Goal: Information Seeking & Learning: Learn about a topic

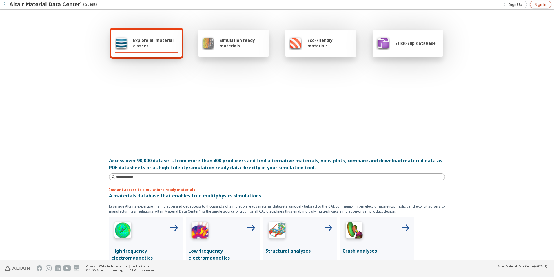
click at [541, 5] on span "Sign In" at bounding box center [540, 4] width 11 height 5
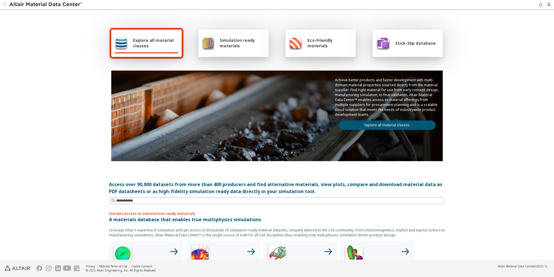
scroll to position [58, 0]
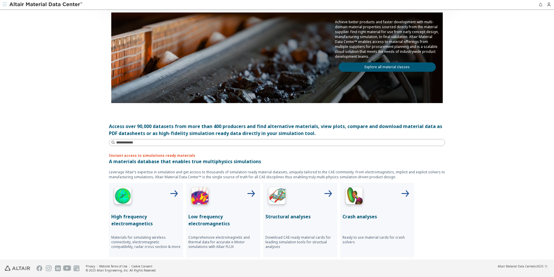
click at [286, 202] on img at bounding box center [277, 196] width 23 height 23
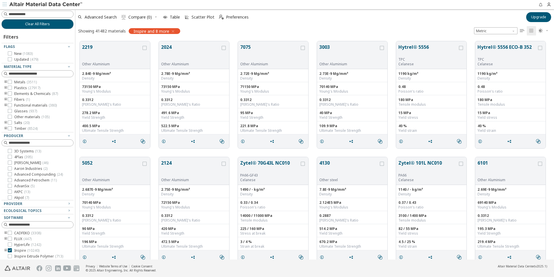
scroll to position [218, 475]
click at [413, 57] on div "TPC" at bounding box center [428, 59] width 59 height 5
click at [424, 48] on button "Hytrel® 5556" at bounding box center [428, 50] width 59 height 14
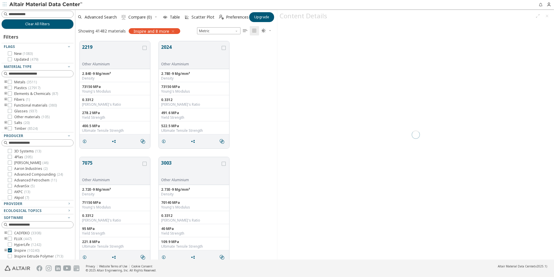
scroll to position [218, 197]
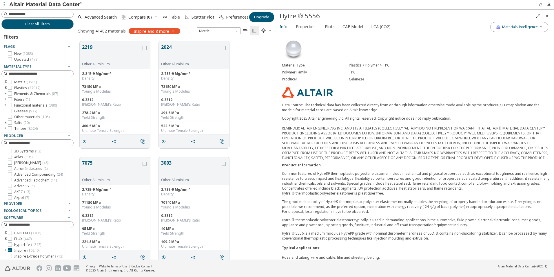
click at [315, 31] on div "Info Properties Plots CAE Model LCA (CO2)" at bounding box center [383, 27] width 213 height 11
click at [313, 24] on span "Properties" at bounding box center [306, 26] width 20 height 9
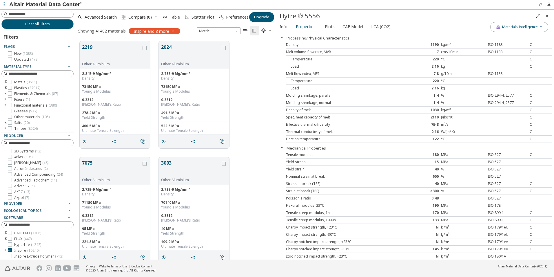
drag, startPoint x: 330, startPoint y: 24, endPoint x: 337, endPoint y: 32, distance: 10.7
click at [329, 24] on span "Plots" at bounding box center [330, 26] width 10 height 9
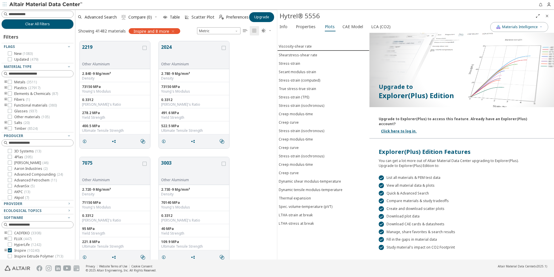
click at [547, 16] on icon "Close" at bounding box center [547, 16] width 5 height 5
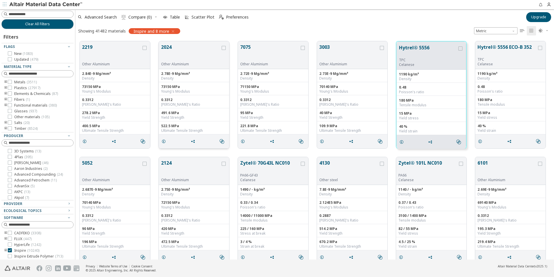
scroll to position [218, 475]
click at [173, 31] on icon "button" at bounding box center [173, 31] width 5 height 5
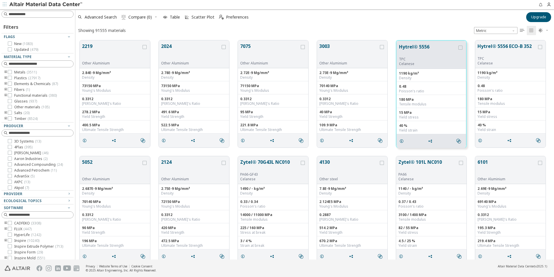
scroll to position [219, 475]
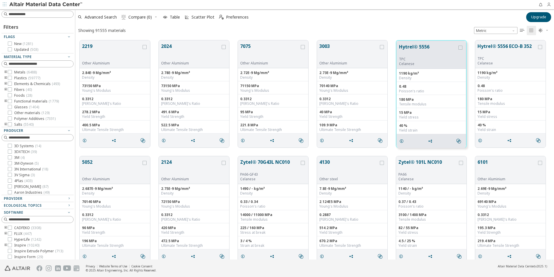
click at [552, 5] on icon "button" at bounding box center [551, 4] width 8 height 5
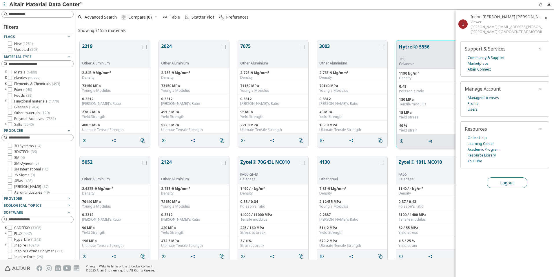
click at [499, 182] on button "Logout" at bounding box center [507, 182] width 41 height 11
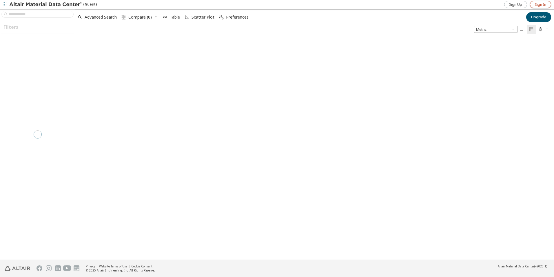
click at [544, 4] on span "Sign In" at bounding box center [540, 4] width 11 height 5
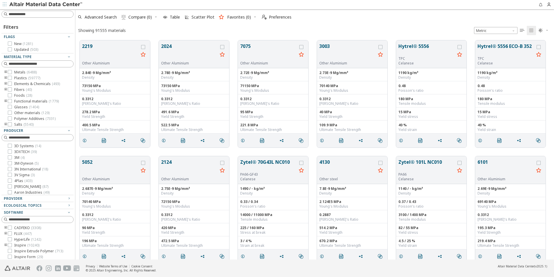
scroll to position [219, 475]
click at [4, 77] on icon "toogle group" at bounding box center [6, 78] width 4 height 5
click at [13, 84] on icon "toogle group" at bounding box center [14, 83] width 4 height 5
click at [27, 91] on icon at bounding box center [27, 89] width 4 height 4
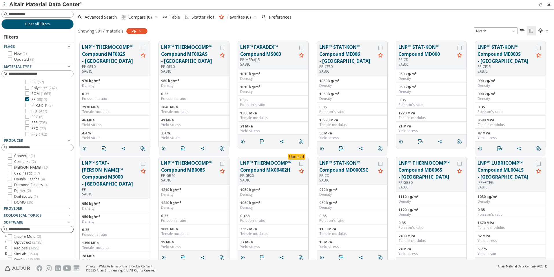
scroll to position [35, 0]
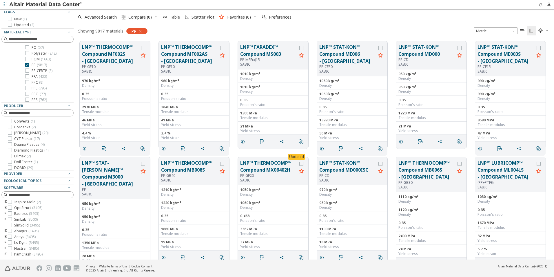
click at [6, 236] on icon "toogle group" at bounding box center [6, 236] width 4 height 5
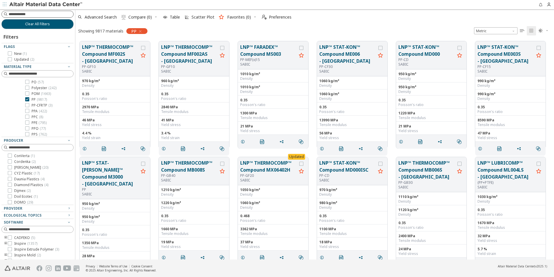
click at [35, 14] on input at bounding box center [41, 14] width 65 height 6
type input "********"
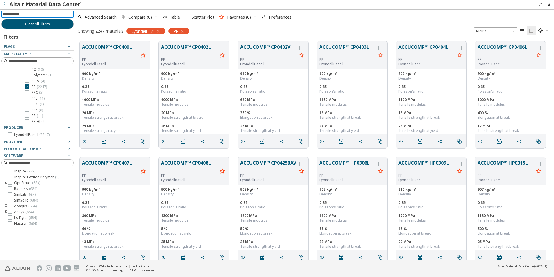
click at [33, 12] on input at bounding box center [38, 14] width 71 height 6
type input "********"
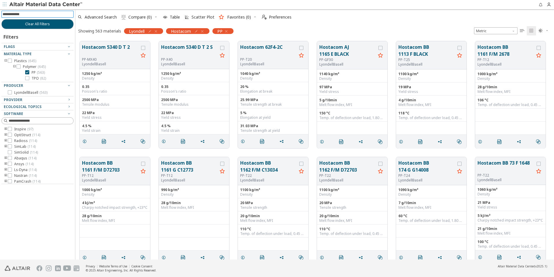
click at [28, 12] on input at bounding box center [38, 14] width 71 height 6
type input "**"
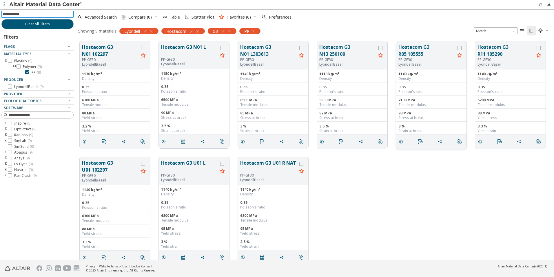
click at [437, 49] on button "Hostacom G3 R05 105555" at bounding box center [427, 50] width 57 height 14
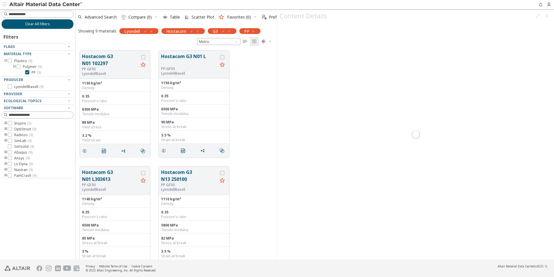
scroll to position [209, 197]
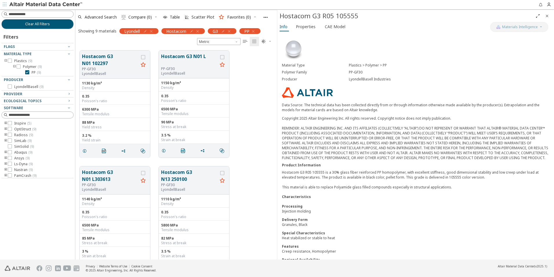
scroll to position [136, 0]
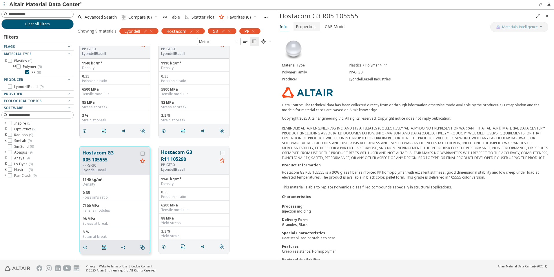
click at [310, 24] on span "Properties" at bounding box center [306, 26] width 20 height 9
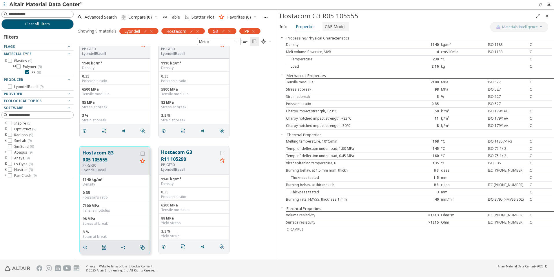
click at [339, 26] on span "CAE Model" at bounding box center [335, 26] width 21 height 9
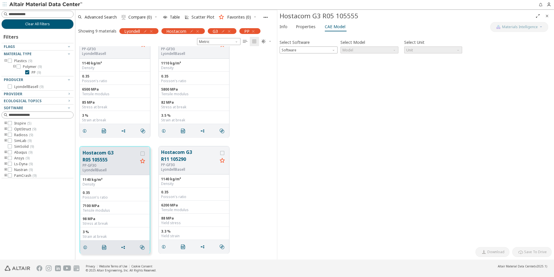
click at [322, 54] on div "Select Software Software Select Model Model Select Unit Unit Invalid data. Plea…" at bounding box center [416, 139] width 272 height 209
click at [324, 52] on span "Software" at bounding box center [309, 49] width 58 height 7
click at [301, 92] on span "Ansys" at bounding box center [308, 92] width 53 height 4
click at [395, 50] on span "Model" at bounding box center [395, 48] width 5 height 5
click at [369, 59] on button "Elastic" at bounding box center [370, 56] width 58 height 7
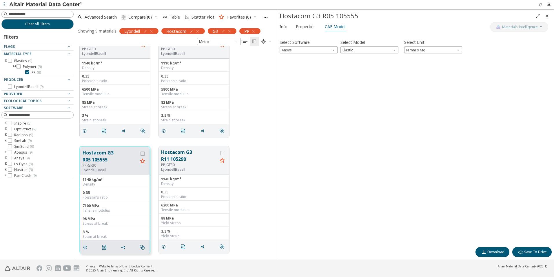
click at [314, 21] on div "Hostacom G3 R05 105555" at bounding box center [415, 16] width 277 height 12
click at [310, 29] on span "Properties" at bounding box center [306, 26] width 20 height 9
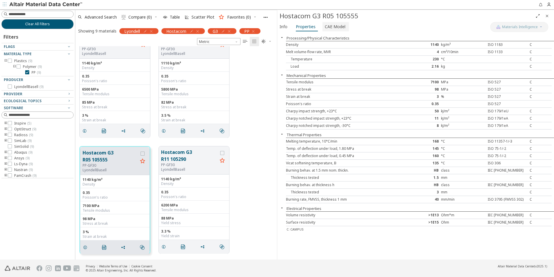
click at [331, 28] on span "CAE Model" at bounding box center [335, 26] width 21 height 9
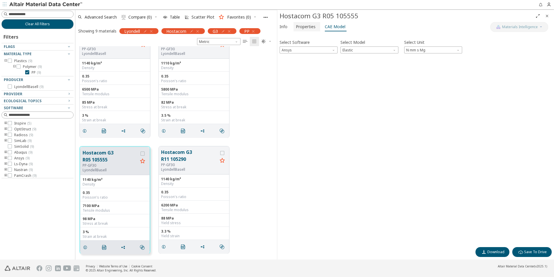
click at [302, 27] on span "Properties" at bounding box center [306, 26] width 20 height 9
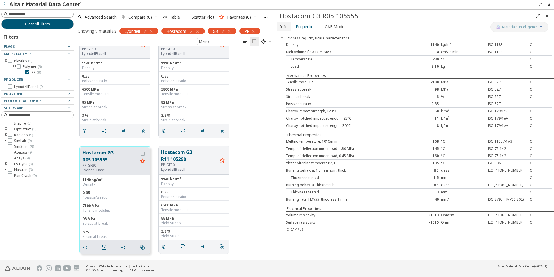
click at [288, 28] on span "Info" at bounding box center [284, 26] width 9 height 9
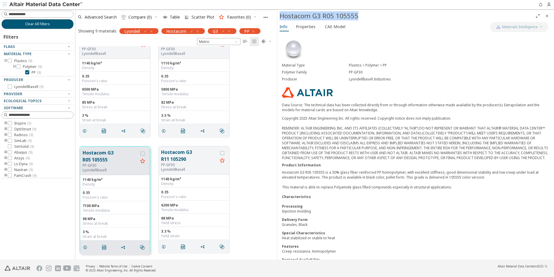
drag, startPoint x: 359, startPoint y: 16, endPoint x: 282, endPoint y: 17, distance: 77.4
click at [282, 17] on div "Hostacom G3 R05 105555" at bounding box center [407, 15] width 254 height 9
copy div "Hostacom G3 R05 105555"
click at [403, 94] on div "Material Type Plastics > Polymer > PP Polymer Family PP-GF30 Producer LyondellB…" at bounding box center [415, 154] width 277 height 242
click at [187, 154] on button "Hostacom G3 R11 105290" at bounding box center [189, 155] width 57 height 14
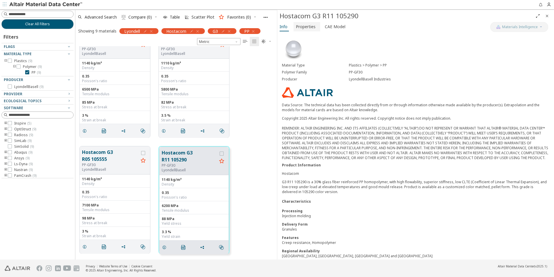
click at [304, 27] on span "Properties" at bounding box center [306, 26] width 20 height 9
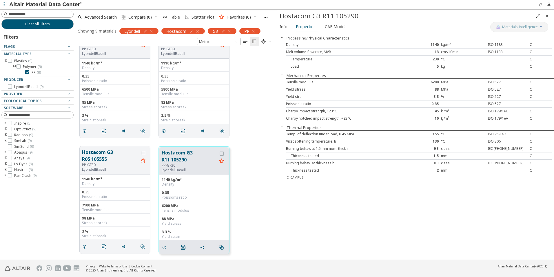
click at [547, 16] on icon "Close" at bounding box center [547, 16] width 5 height 5
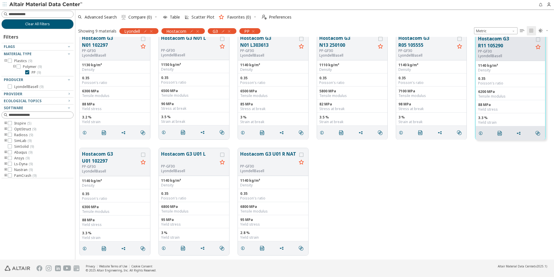
scroll to position [9, 0]
click at [366, 231] on div "Hostacom G3 U01 102297 PP-GF30 LyondellBasell 1140 kg/m³ Density 0.35 Poisson's…" at bounding box center [314, 202] width 479 height 116
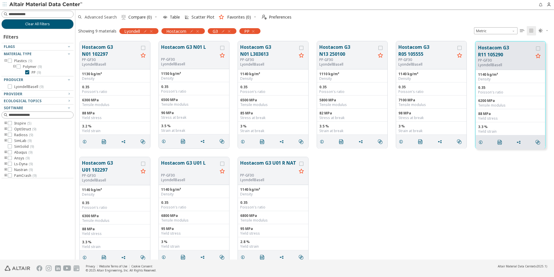
click at [99, 18] on span "Advanced Search" at bounding box center [101, 17] width 32 height 4
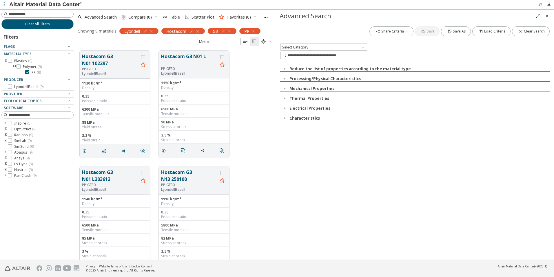
click at [284, 119] on icon "button" at bounding box center [285, 118] width 5 height 5
click at [285, 119] on icon "button" at bounding box center [285, 118] width 5 height 5
click at [285, 105] on div "Reduce the list of properties according to the material type Ecological Propert…" at bounding box center [415, 91] width 271 height 59
click at [285, 108] on icon "button" at bounding box center [285, 108] width 5 height 5
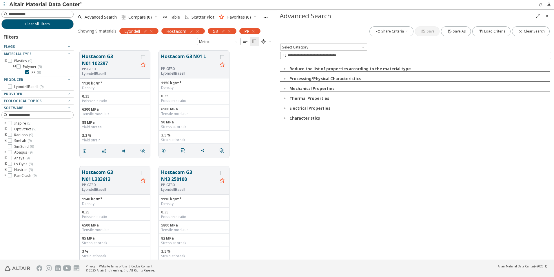
click at [285, 98] on icon "button" at bounding box center [285, 98] width 5 height 5
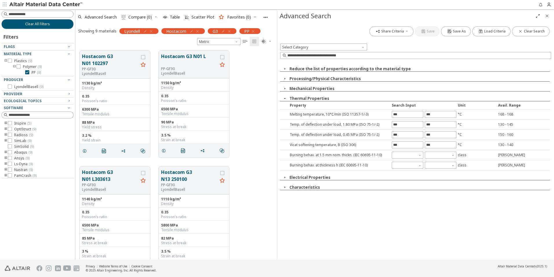
click at [286, 96] on icon "button" at bounding box center [285, 98] width 5 height 5
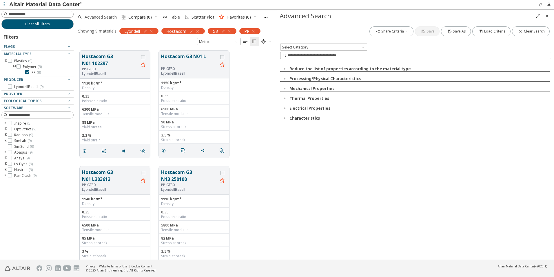
click at [103, 17] on span "Advanced Search" at bounding box center [101, 17] width 32 height 4
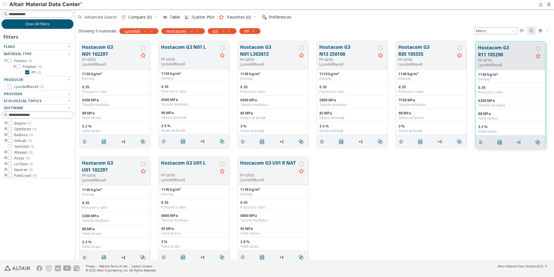
click at [101, 15] on span "Advanced Search" at bounding box center [101, 17] width 32 height 4
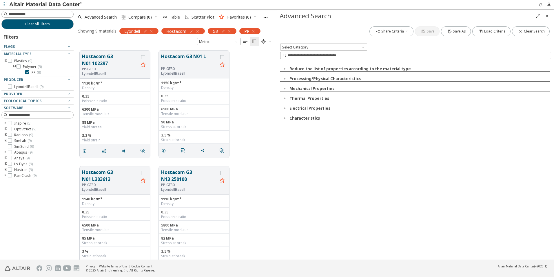
click at [285, 118] on icon "button" at bounding box center [285, 118] width 5 height 5
click at [286, 108] on icon "button" at bounding box center [285, 108] width 5 height 5
click at [286, 107] on icon "button" at bounding box center [285, 108] width 5 height 5
click at [285, 77] on icon "button" at bounding box center [285, 78] width 5 height 5
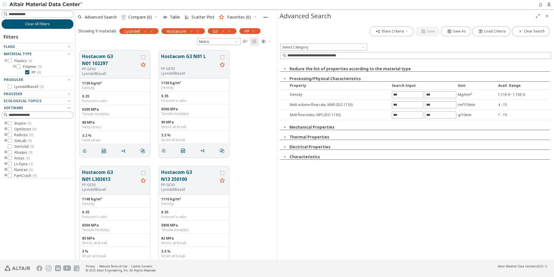
click at [285, 77] on icon "button" at bounding box center [285, 78] width 5 height 5
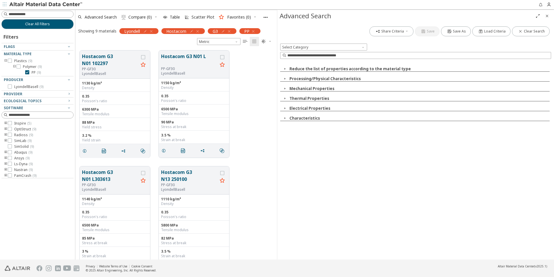
click at [285, 70] on icon "button" at bounding box center [285, 68] width 5 height 5
click at [152, 31] on icon "button" at bounding box center [151, 31] width 5 height 5
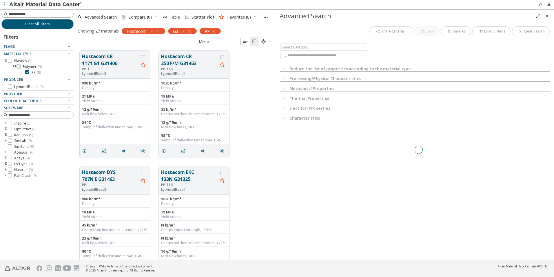
scroll to position [209, 197]
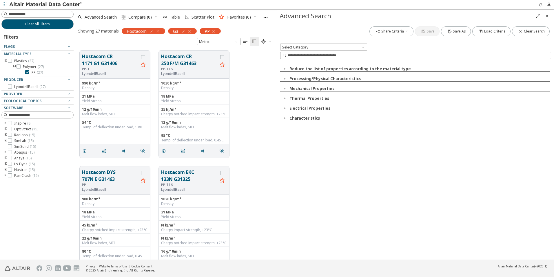
click at [158, 31] on icon "button" at bounding box center [158, 31] width 5 height 5
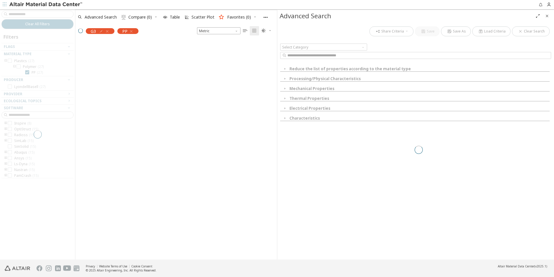
scroll to position [218, 197]
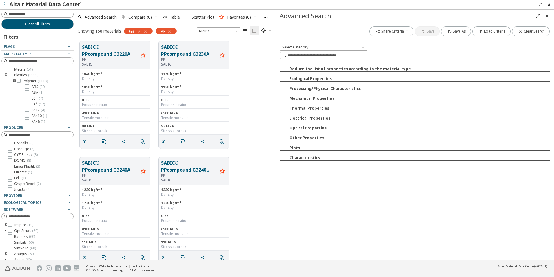
click at [284, 147] on icon "button" at bounding box center [285, 147] width 5 height 5
click at [146, 30] on icon "button" at bounding box center [145, 31] width 5 height 5
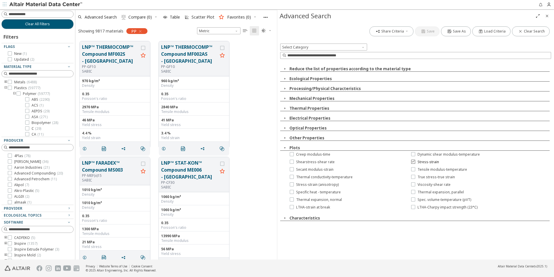
click at [413, 161] on icon at bounding box center [413, 161] width 4 height 4
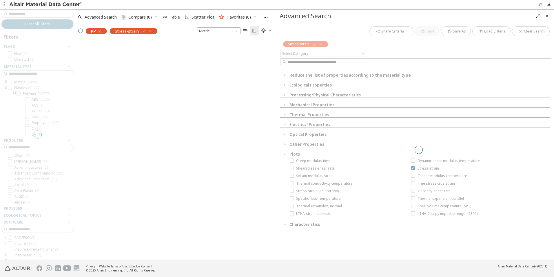
scroll to position [209, 197]
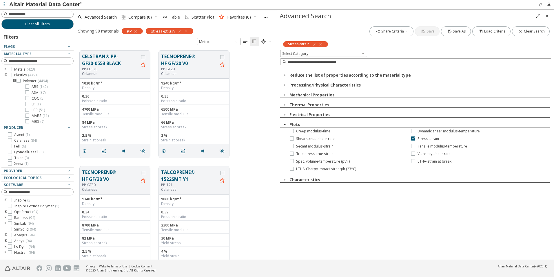
click at [259, 90] on div "CELSTRAN® PP-GF20-0553 BLACK PP-LGF20 Celanese 1030 kg/m³ Density 0.36 Poisson'…" at bounding box center [176, 104] width 202 height 116
click at [547, 14] on icon "Close" at bounding box center [547, 16] width 5 height 5
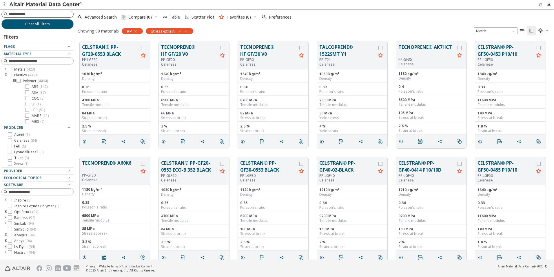
click at [52, 11] on div at bounding box center [37, 14] width 72 height 7
click at [51, 12] on input at bounding box center [38, 14] width 71 height 6
type input "**"
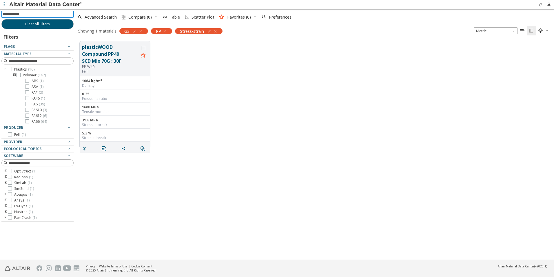
click at [141, 32] on icon "button" at bounding box center [141, 31] width 5 height 5
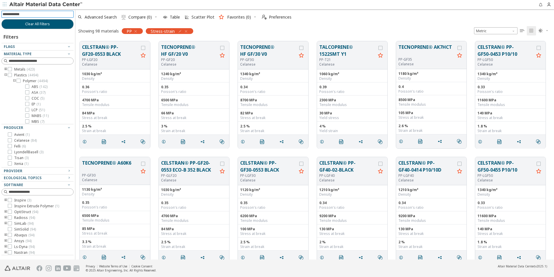
click at [29, 14] on input at bounding box center [38, 14] width 71 height 6
type input "****"
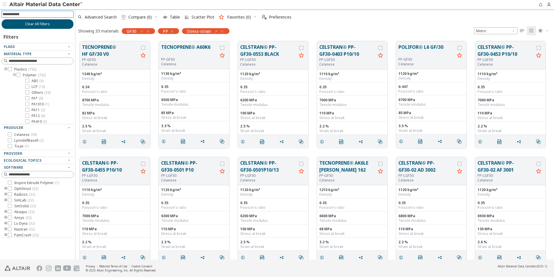
click at [25, 14] on input at bounding box center [38, 14] width 71 height 6
type input "*"
type input "********"
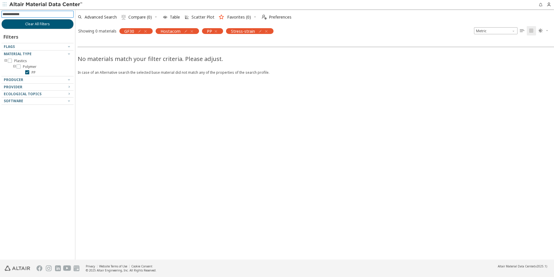
click at [191, 30] on icon "button" at bounding box center [192, 31] width 5 height 5
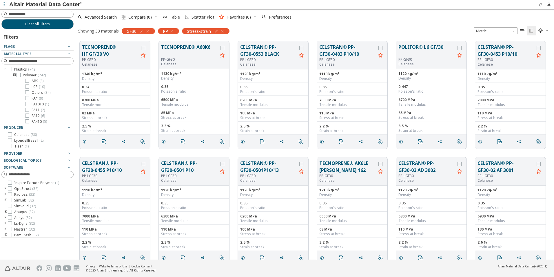
click at [222, 32] on icon "button" at bounding box center [222, 31] width 5 height 5
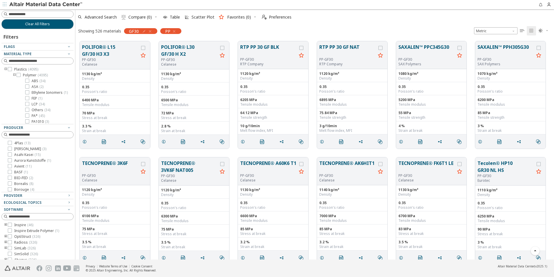
scroll to position [2841, 0]
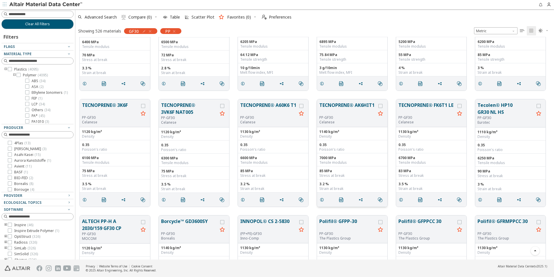
click at [345, 104] on button "TECNOPRENE® AK6HIT1" at bounding box center [348, 108] width 57 height 14
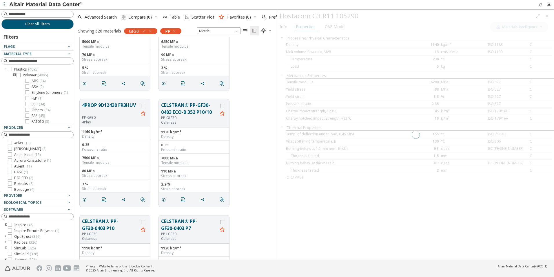
scroll to position [218, 197]
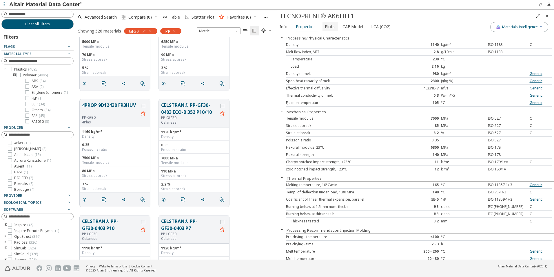
click at [330, 26] on span "Plots" at bounding box center [330, 26] width 10 height 9
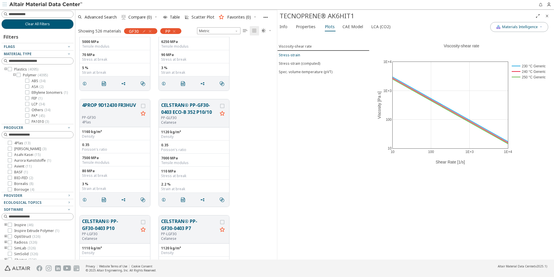
click at [291, 55] on div "Stress-strain" at bounding box center [289, 54] width 21 height 5
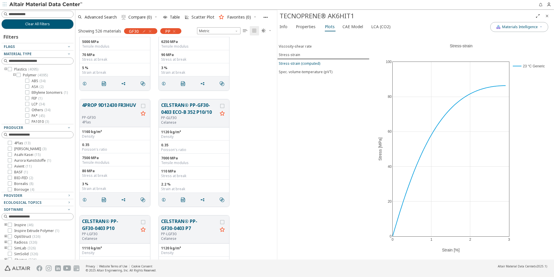
click at [302, 64] on div "Stress-strain (computed)" at bounding box center [299, 63] width 41 height 5
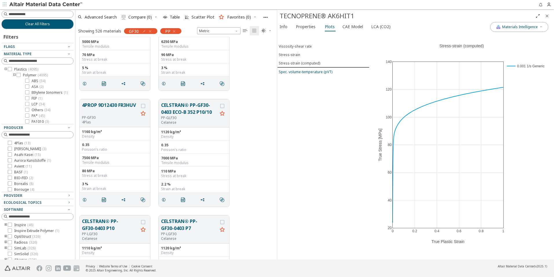
click at [306, 69] on button "Spec. volume-temperature (pVT)" at bounding box center [323, 72] width 92 height 8
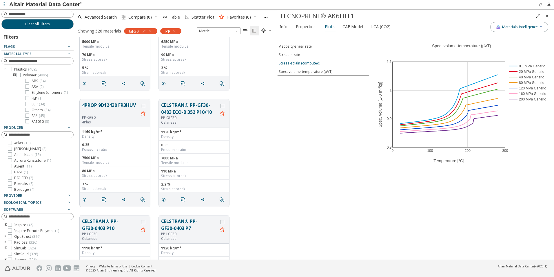
click at [309, 64] on div "Stress-strain (computed)" at bounding box center [299, 63] width 41 height 5
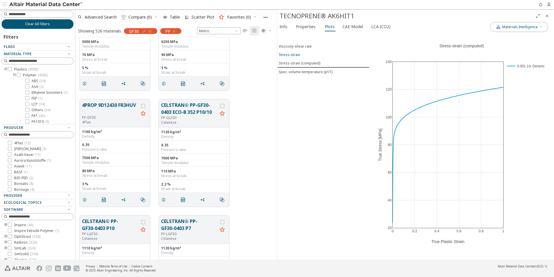
click at [304, 57] on span "Stress-strain" at bounding box center [323, 54] width 89 height 5
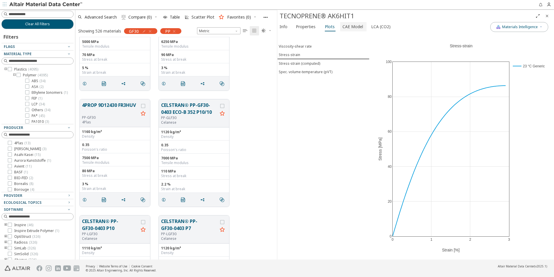
click at [355, 27] on span "CAE Model" at bounding box center [353, 26] width 21 height 9
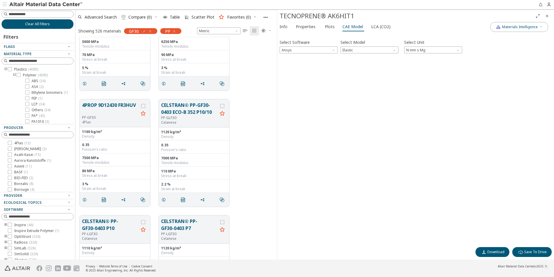
click at [317, 55] on div at bounding box center [416, 56] width 272 height 3
click at [317, 29] on button "Properties" at bounding box center [307, 26] width 27 height 9
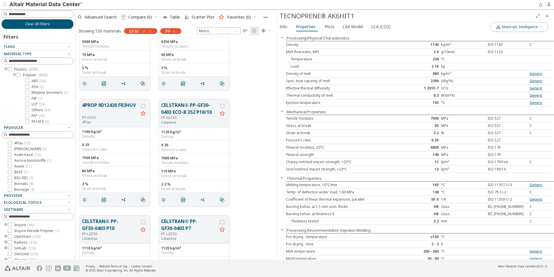
click at [549, 16] on icon "Close" at bounding box center [547, 16] width 5 height 5
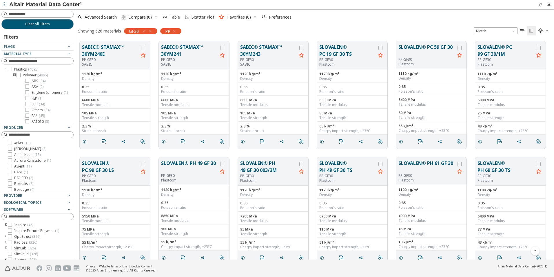
scroll to position [3827, 0]
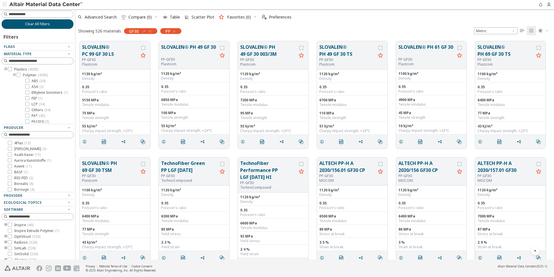
click at [491, 171] on button "ALTECH PP-H A 2030/157.01 GF30" at bounding box center [506, 166] width 57 height 14
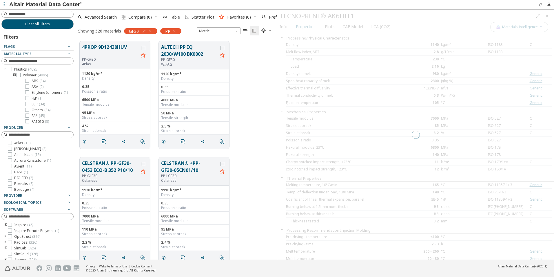
scroll to position [218, 197]
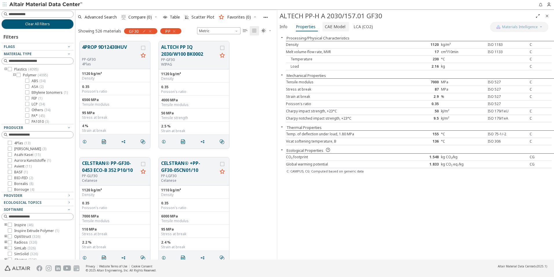
click at [330, 27] on span "CAE Model" at bounding box center [335, 26] width 21 height 9
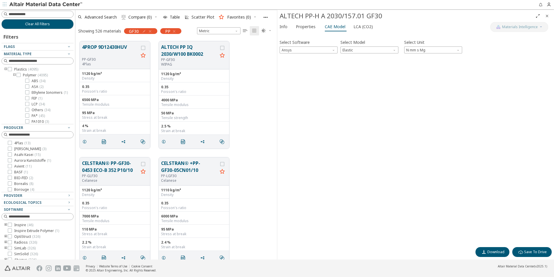
click at [546, 17] on icon "Close" at bounding box center [547, 16] width 5 height 5
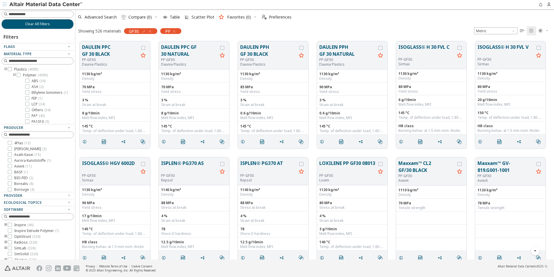
scroll to position [5625, 0]
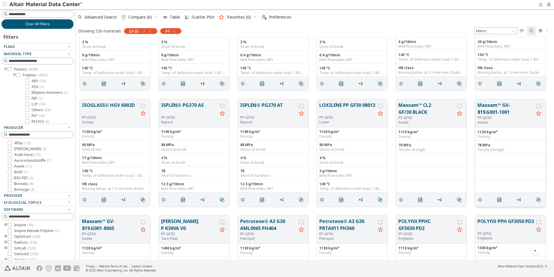
click at [509, 117] on div "PP-GF30" at bounding box center [506, 117] width 57 height 5
click at [498, 112] on button "Maxxam™ GV-819.G001-1001" at bounding box center [506, 108] width 57 height 14
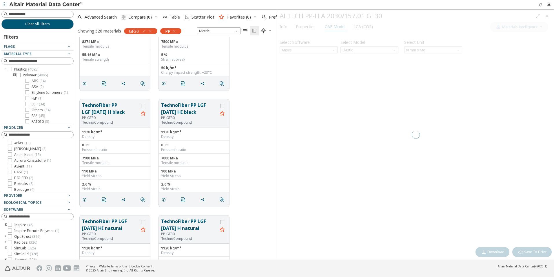
scroll to position [218, 197]
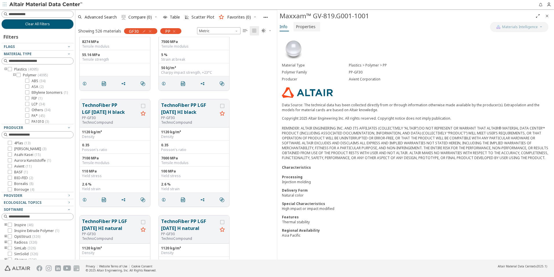
click at [307, 27] on span "Properties" at bounding box center [306, 26] width 20 height 9
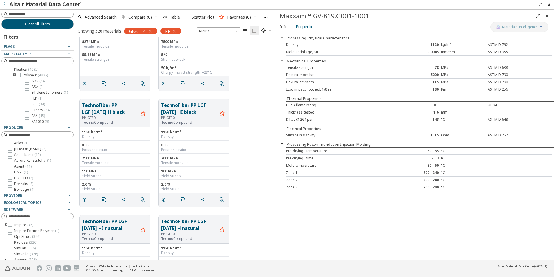
click at [547, 15] on icon "Close" at bounding box center [547, 16] width 5 height 5
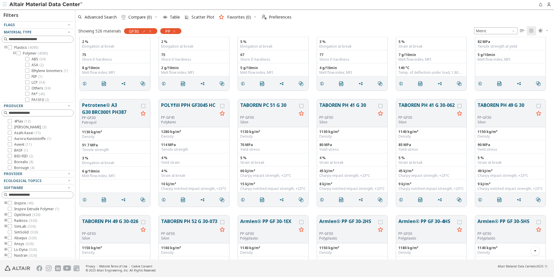
scroll to position [7, 0]
click at [5, 236] on icon "toogle group" at bounding box center [6, 236] width 4 height 5
click at [19, 248] on icon at bounding box center [19, 248] width 4 height 4
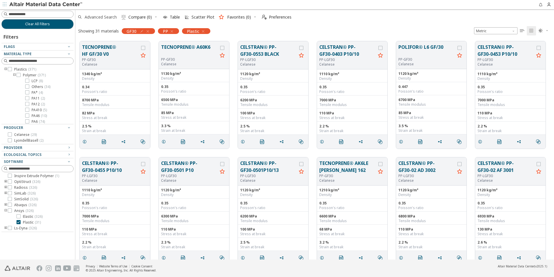
click at [94, 16] on span "Advanced Search" at bounding box center [101, 17] width 32 height 4
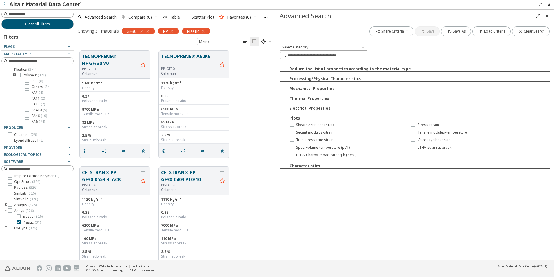
scroll to position [209, 197]
click at [282, 87] on span "button" at bounding box center [285, 88] width 7 height 5
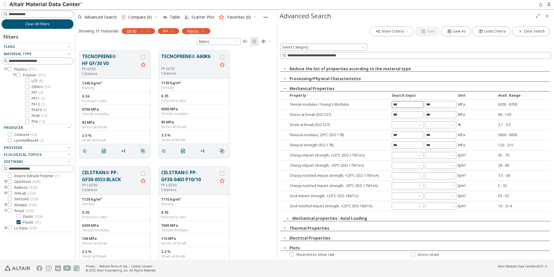
click at [411, 104] on input "text" at bounding box center [407, 104] width 31 height 6
type input "****"
click at [442, 104] on div "Share Criteria Save Save As Load Criteria Clear Search Select Category Reduce t…" at bounding box center [415, 140] width 277 height 237
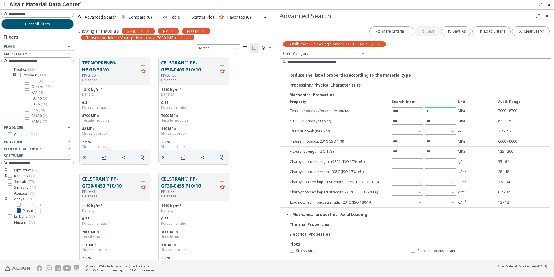
scroll to position [1, 0]
type input "****"
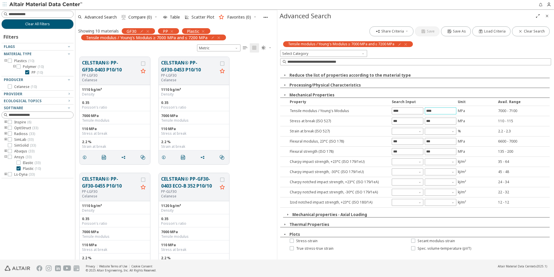
click at [548, 17] on icon "Close" at bounding box center [547, 16] width 5 height 5
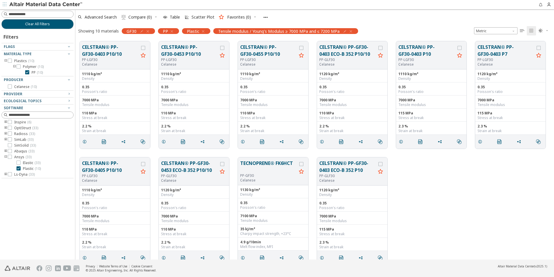
scroll to position [218, 475]
click at [428, 196] on div "CELSTRAN® PP-GF30-0405 P10/10 PP-LGF30 Celanese 1110 kg/m³ Density 0.35 Poisson…" at bounding box center [314, 211] width 479 height 116
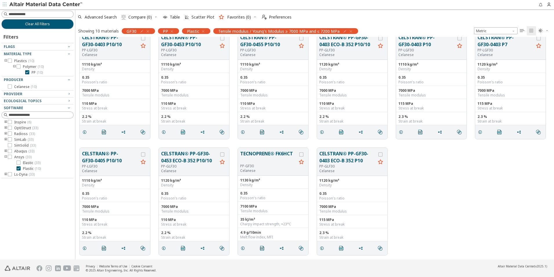
scroll to position [0, 0]
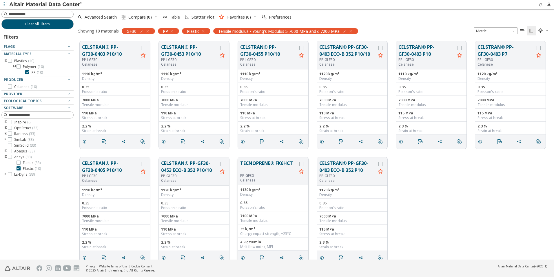
click at [260, 163] on button "TECNOPRENE® FK6HCT" at bounding box center [268, 166] width 57 height 14
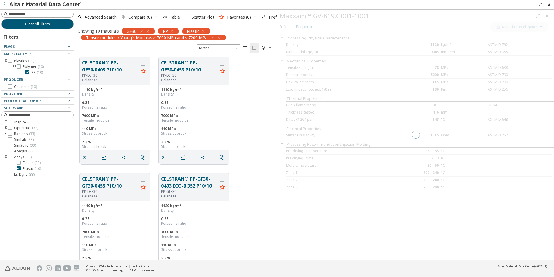
scroll to position [202, 197]
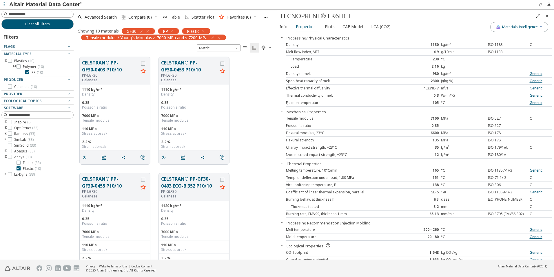
click at [327, 26] on span "Plots" at bounding box center [330, 26] width 10 height 9
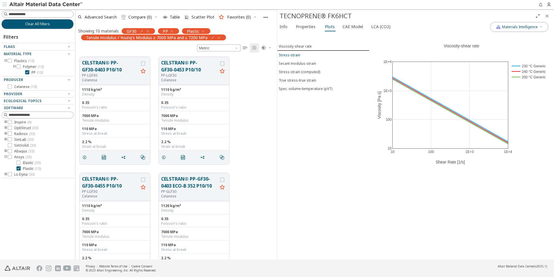
click at [307, 55] on span "Stress-strain" at bounding box center [323, 54] width 89 height 5
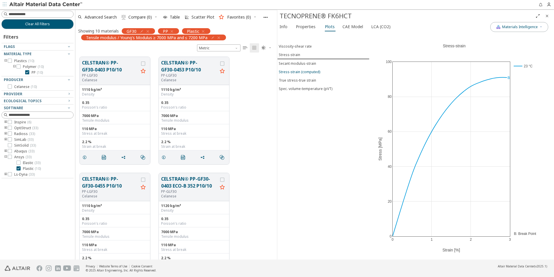
click at [320, 69] on span "Stress-strain (computed)" at bounding box center [323, 71] width 89 height 5
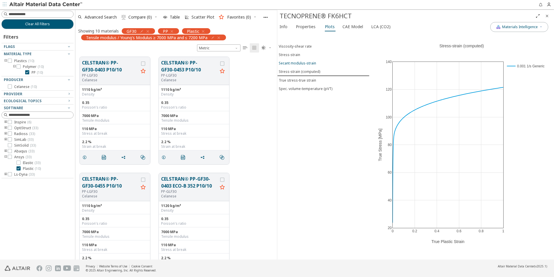
click at [316, 64] on span "Secant modulus-strain" at bounding box center [323, 63] width 89 height 5
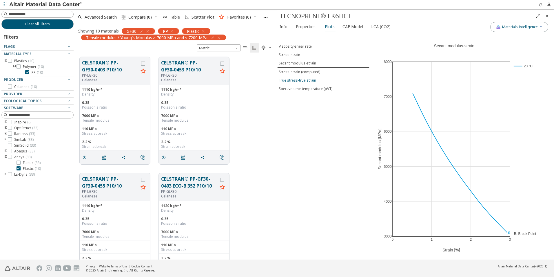
click at [316, 84] on button "True stress-true strain" at bounding box center [323, 80] width 92 height 8
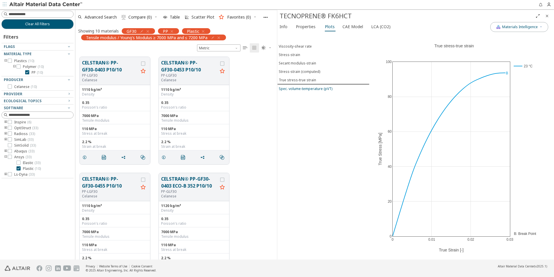
click at [315, 91] on button "Spec. volume-temperature (pVT)" at bounding box center [323, 88] width 92 height 8
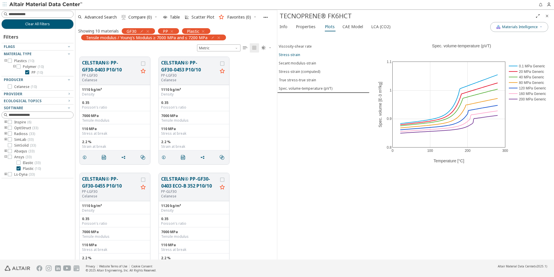
click at [295, 54] on div "Stress-strain" at bounding box center [289, 54] width 21 height 5
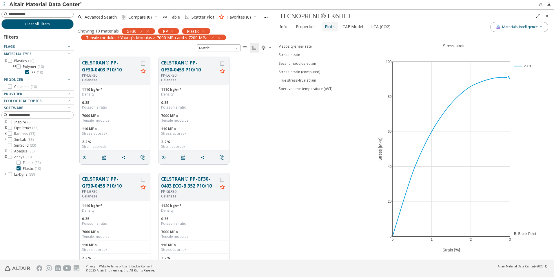
click at [333, 25] on button "Plots" at bounding box center [330, 26] width 15 height 9
click at [347, 25] on span "CAE Model" at bounding box center [353, 26] width 21 height 9
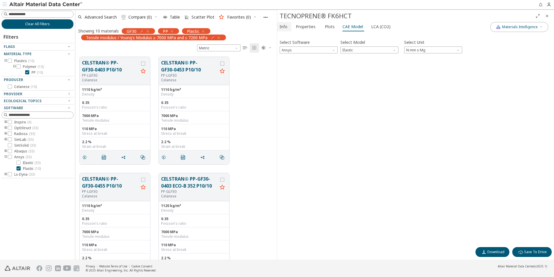
click at [287, 30] on button "Info" at bounding box center [284, 26] width 14 height 9
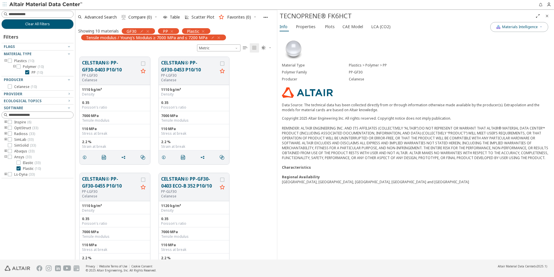
click at [550, 17] on span "Close" at bounding box center [547, 15] width 7 height 9
